Goal: Find specific page/section: Find specific page/section

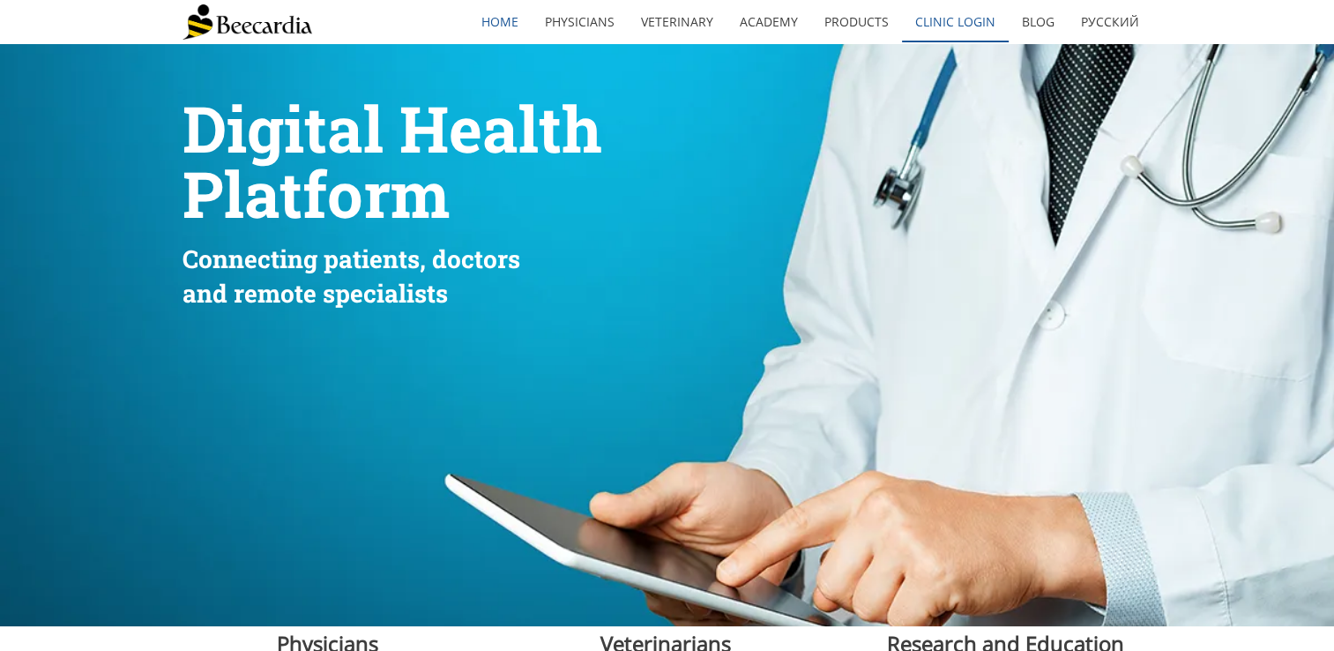
click at [943, 26] on link "Clinic Login" at bounding box center [955, 22] width 107 height 41
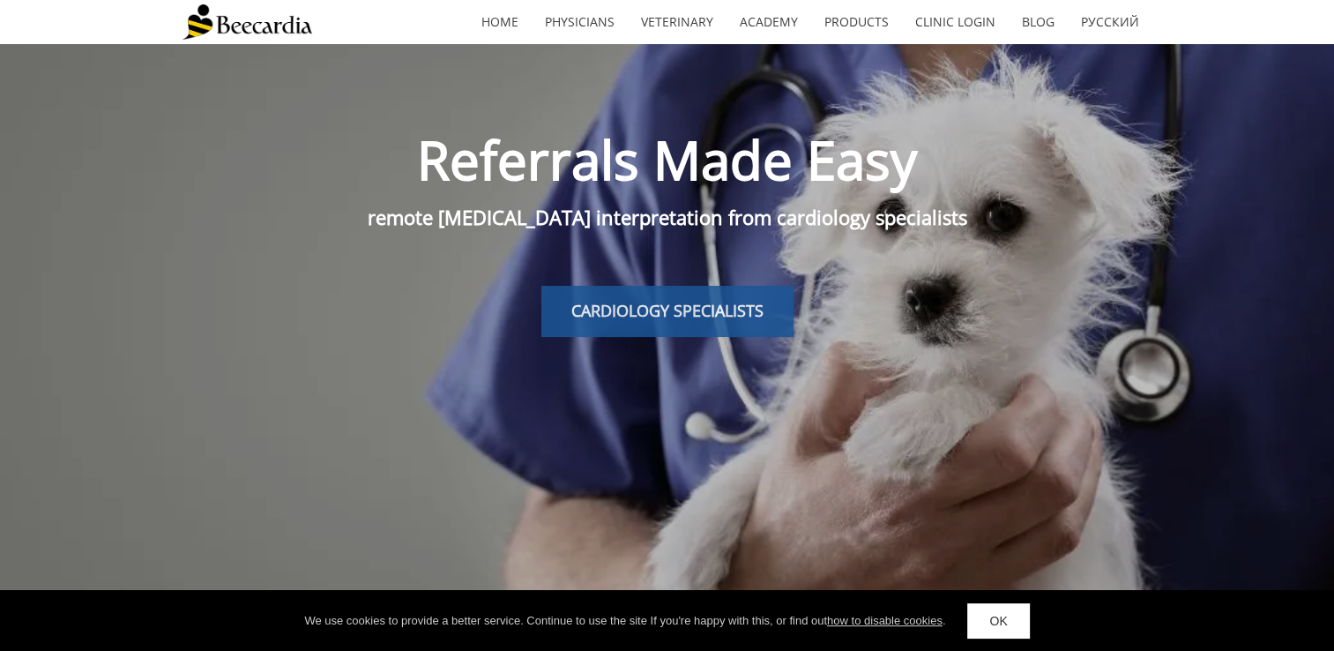
click at [698, 314] on span "CARDIOLOGY SPECIALISTS" at bounding box center [667, 310] width 192 height 21
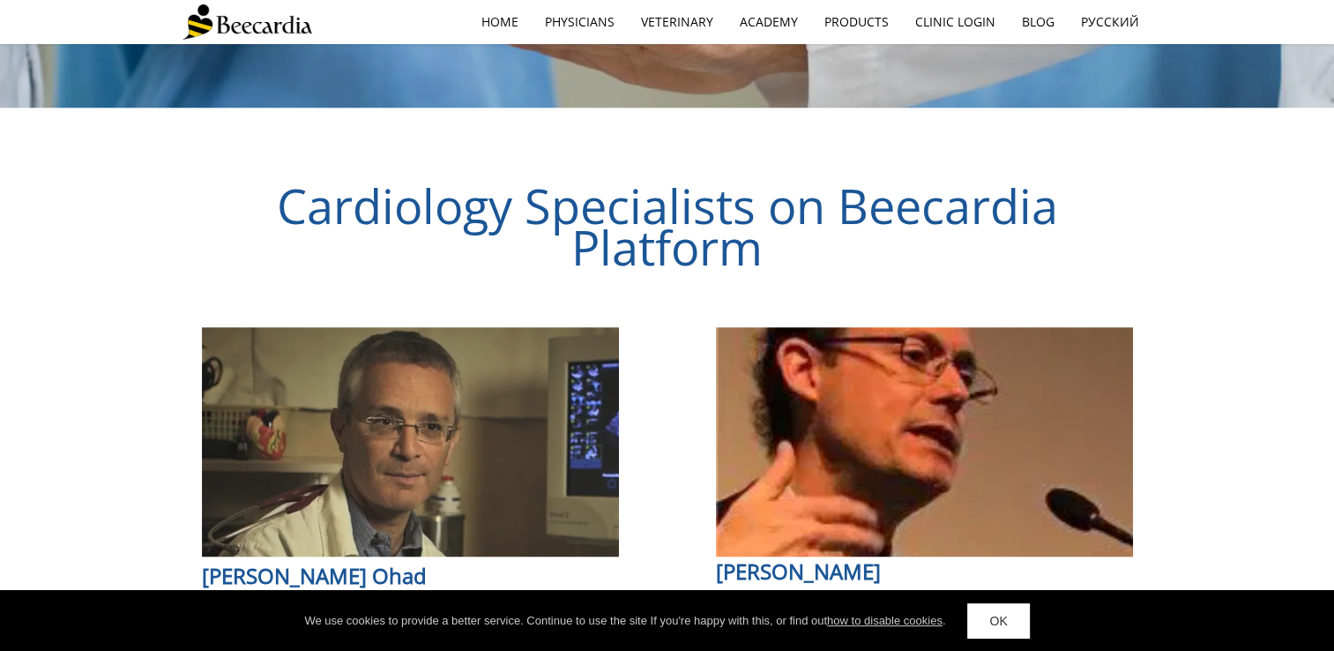
scroll to position [1626, 0]
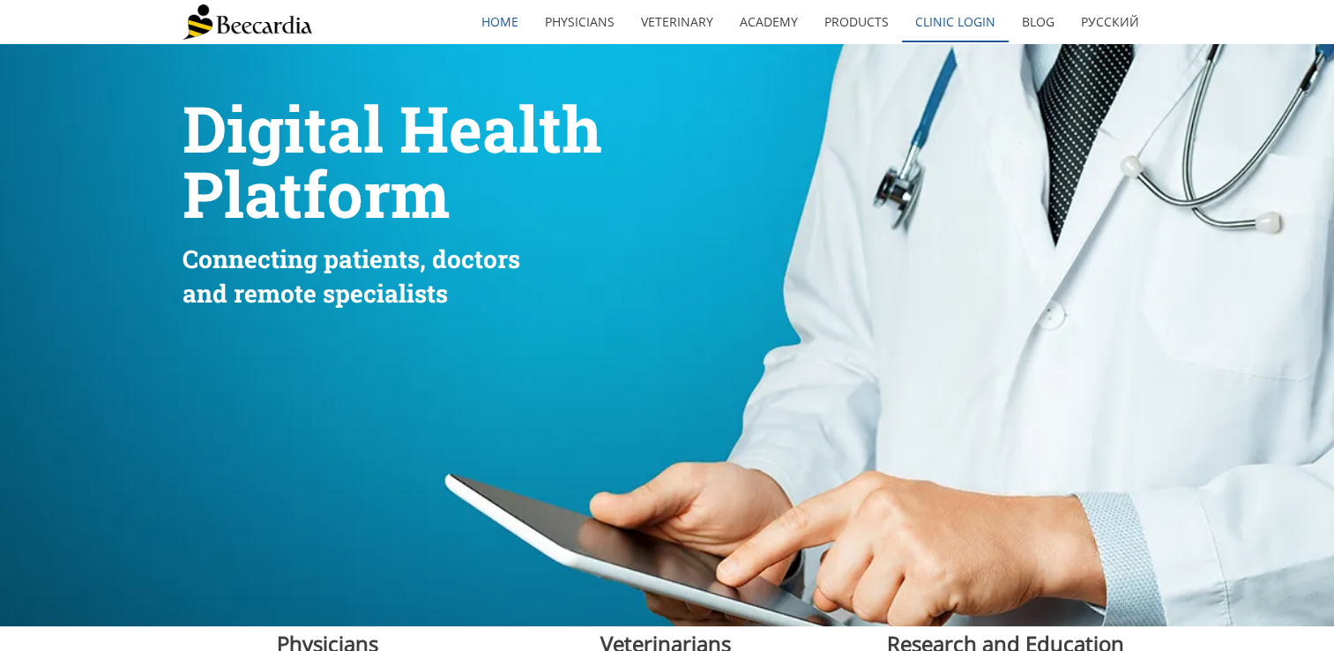
click at [960, 23] on link "Clinic Login" at bounding box center [955, 22] width 107 height 41
